Goal: Find specific page/section

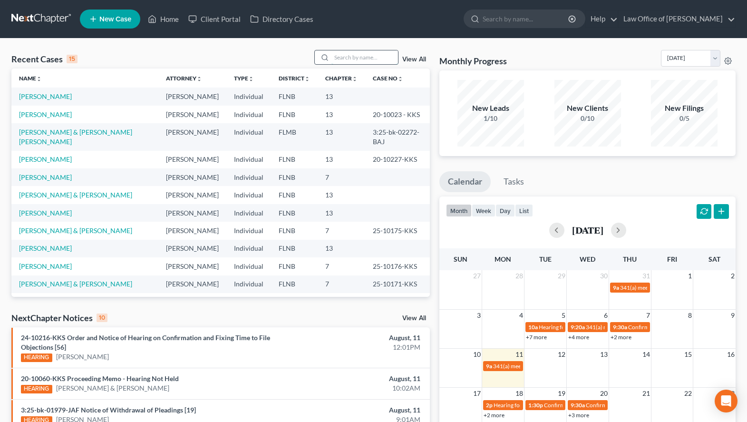
click at [351, 55] on input "search" at bounding box center [364, 57] width 67 height 14
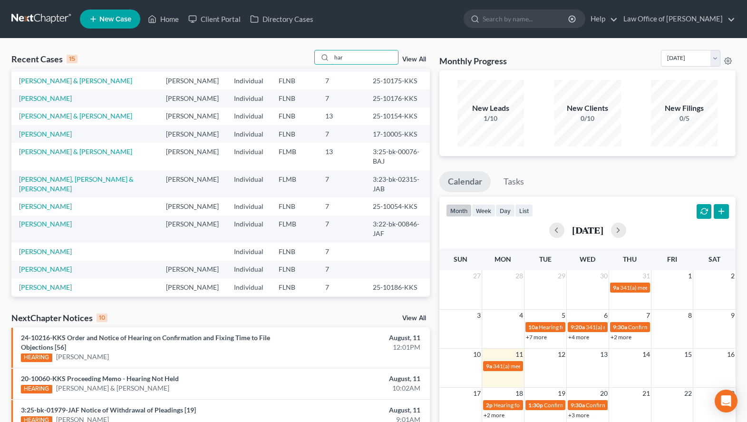
scroll to position [48, 0]
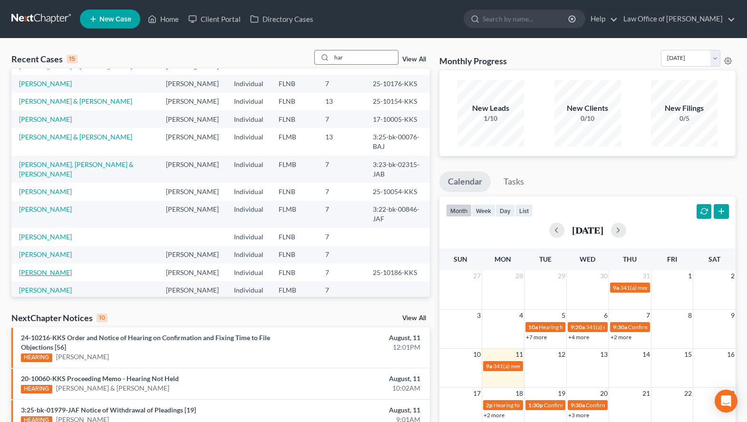
type input "har"
click at [42, 268] on link "[PERSON_NAME]" at bounding box center [45, 272] width 53 height 8
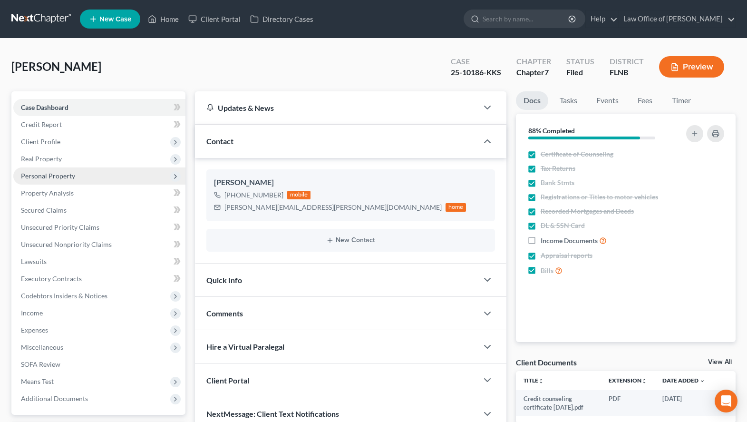
click at [60, 172] on span "Personal Property" at bounding box center [48, 176] width 54 height 8
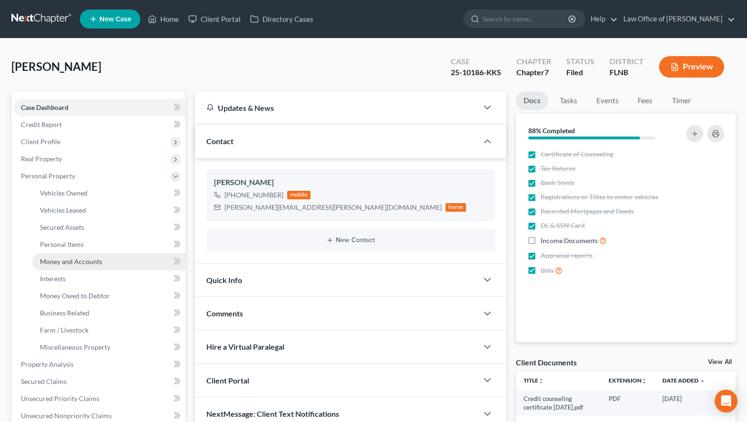
click at [95, 260] on span "Money and Accounts" at bounding box center [71, 261] width 62 height 8
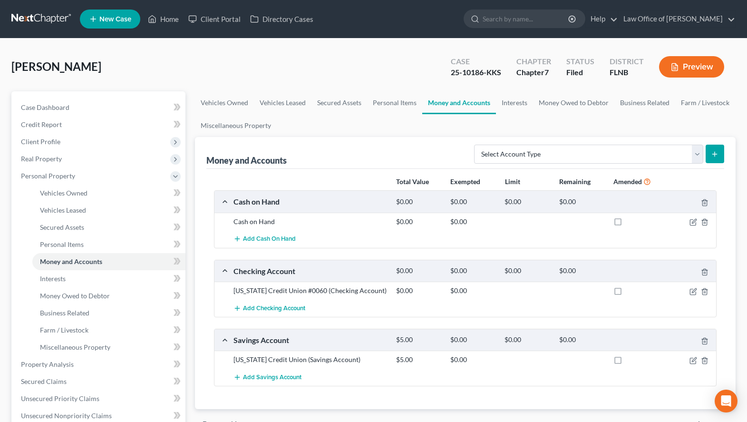
click at [49, 19] on link at bounding box center [41, 18] width 61 height 17
